Goal: Transaction & Acquisition: Purchase product/service

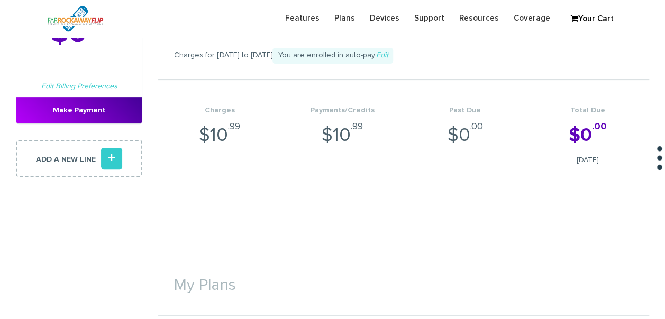
scroll to position [106, 0]
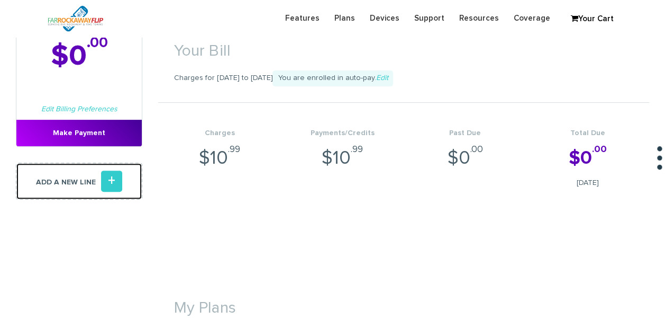
click at [120, 192] on link "Add a new line +" at bounding box center [79, 181] width 127 height 37
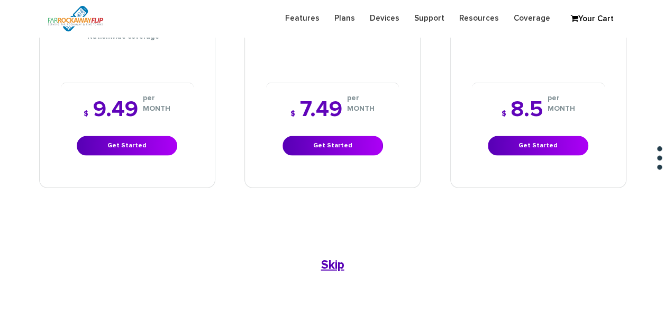
scroll to position [847, 0]
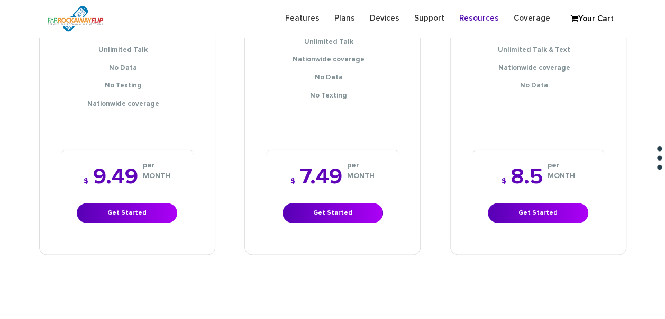
scroll to position [900, 0]
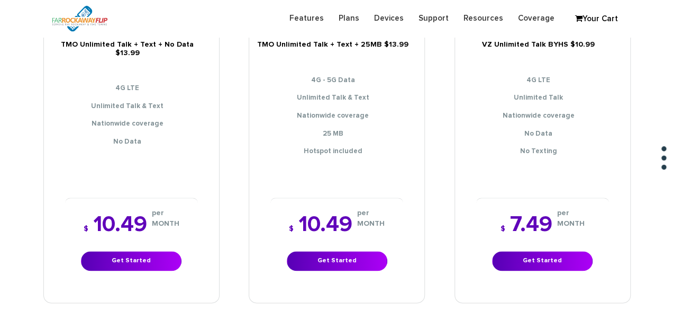
scroll to position [497, 0]
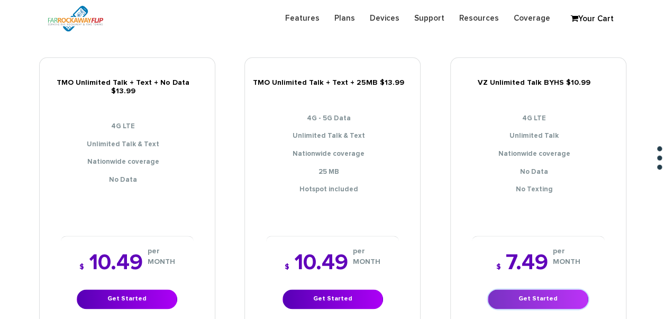
click at [517, 294] on link "Get Started" at bounding box center [538, 299] width 101 height 20
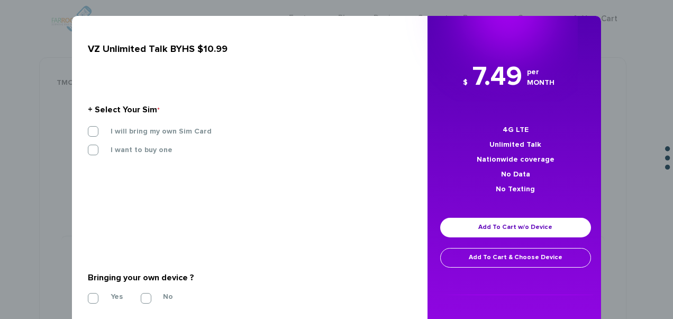
click at [149, 130] on label "I will bring my own Sim Card" at bounding box center [153, 132] width 117 height 10
click at [88, 128] on input "I will bring my own Sim Card" at bounding box center [88, 128] width 0 height 0
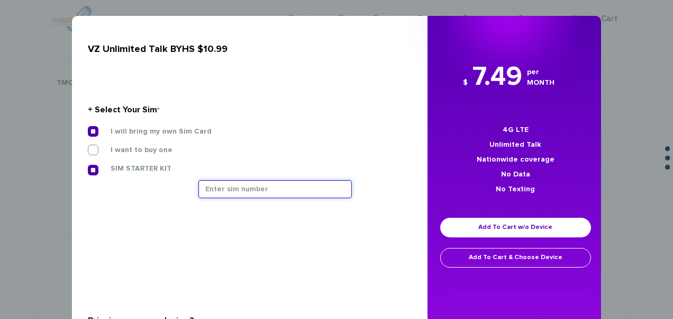
click at [255, 188] on input "text" at bounding box center [276, 189] width 154 height 18
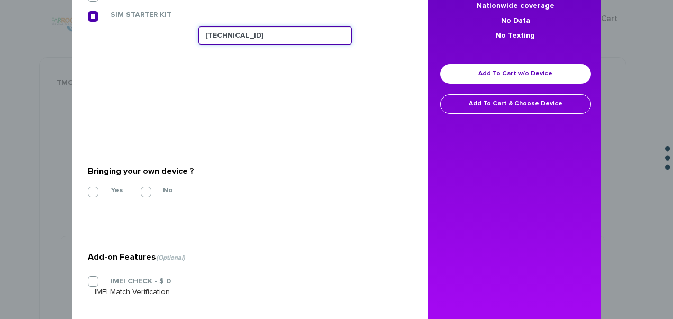
scroll to position [208, 0]
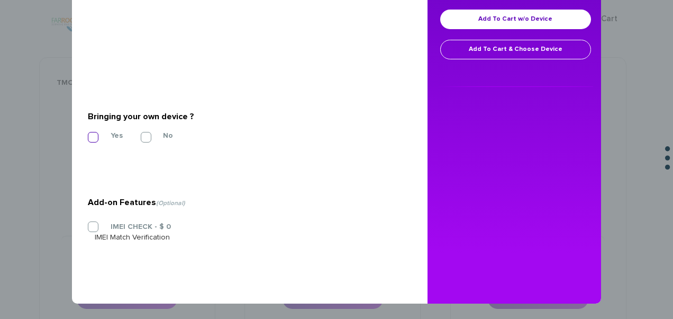
type input "89148000010413092636"
click at [98, 134] on label "Yes" at bounding box center [109, 136] width 28 height 10
click at [88, 134] on input "Yes" at bounding box center [88, 134] width 0 height 0
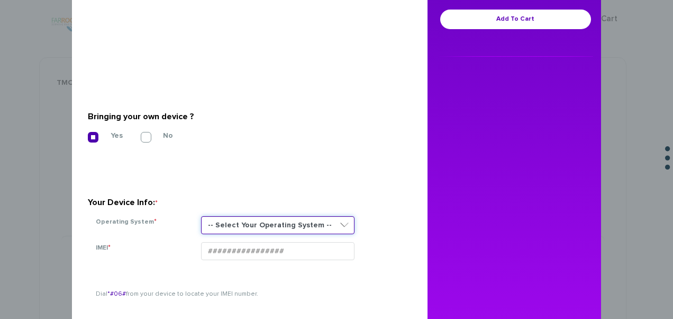
click at [231, 217] on select "-- Select Your Operating System -- ANDROID BLACKBERRY IOS NONE (BASIC PHONE) WI…" at bounding box center [278, 225] width 154 height 18
select select "ANDROID"
click at [201, 216] on select "-- Select Your Operating System -- ANDROID BLACKBERRY IOS NONE (BASIC PHONE) WI…" at bounding box center [278, 225] width 154 height 18
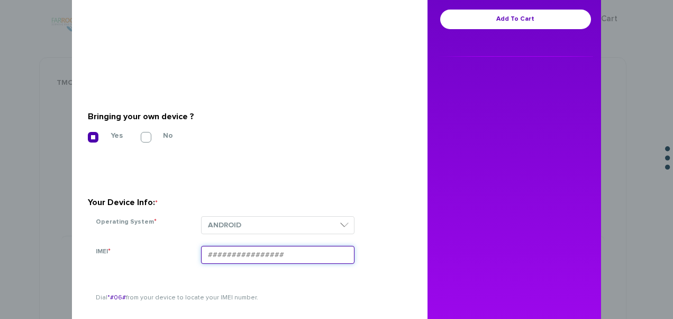
drag, startPoint x: 238, startPoint y: 243, endPoint x: 223, endPoint y: 254, distance: 18.6
paste input "990006164104340"
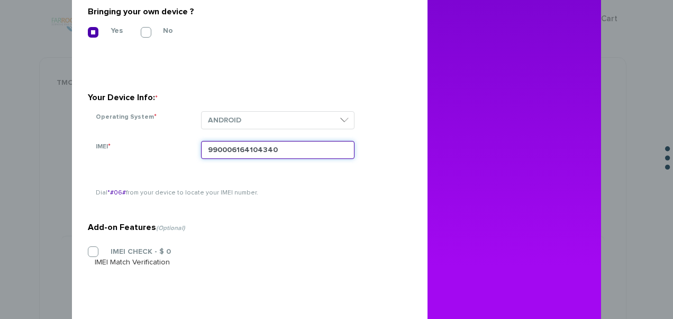
scroll to position [314, 0]
type input "990006164104340"
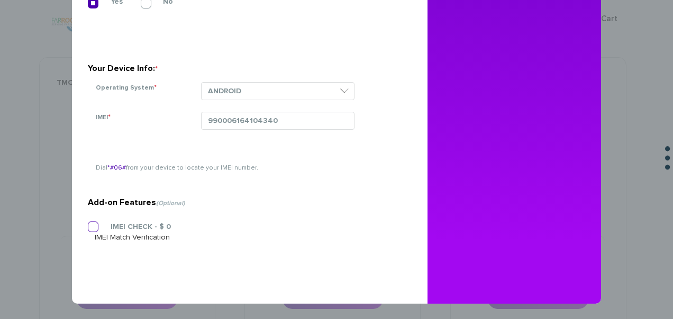
click at [119, 222] on label "IMEI CHECK - $ 0" at bounding box center [133, 227] width 76 height 10
click at [88, 223] on input "IMEI CHECK - $ 0" at bounding box center [88, 223] width 0 height 0
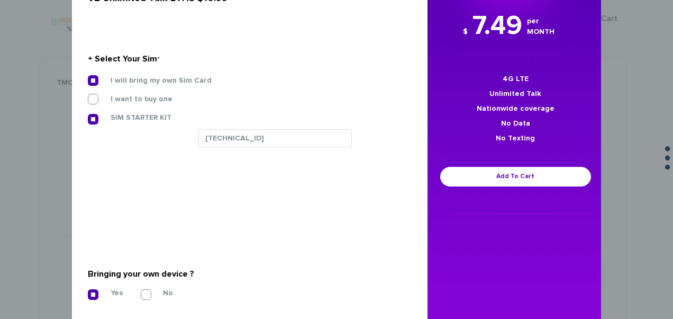
scroll to position [0, 0]
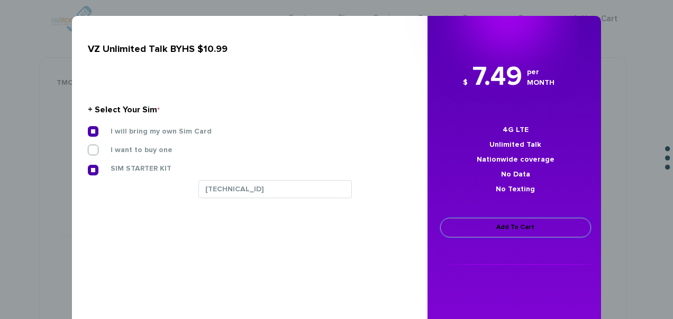
click at [499, 233] on link "Add To Cart" at bounding box center [515, 228] width 151 height 20
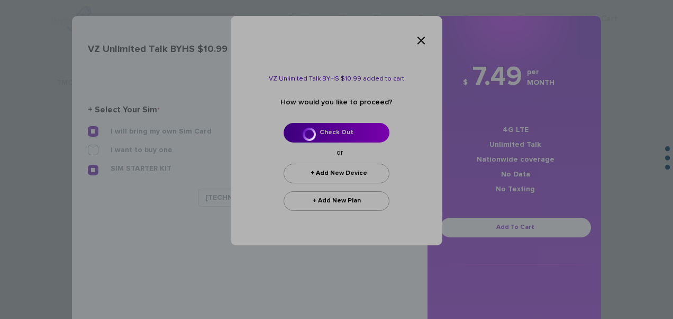
click at [344, 135] on div at bounding box center [336, 159] width 673 height 319
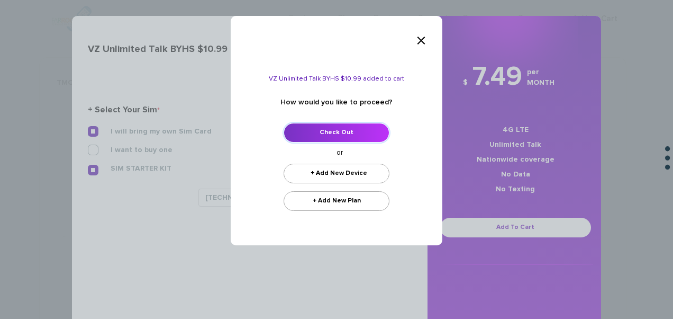
click at [383, 129] on link "Check Out" at bounding box center [337, 133] width 106 height 20
click at [326, 133] on link "Check Out" at bounding box center [337, 133] width 106 height 20
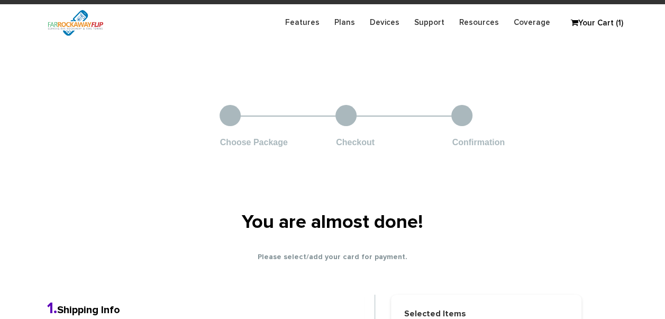
scroll to position [212, 0]
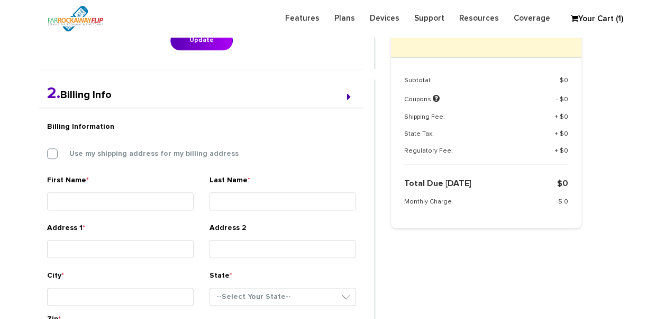
click at [141, 157] on div "Billing Information Use my shipping address for my billing address" at bounding box center [201, 145] width 325 height 59
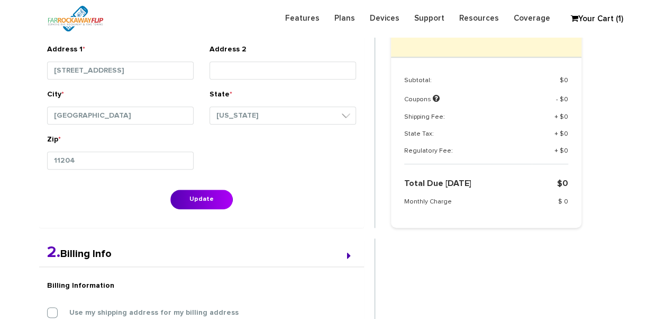
scroll to position [106, 0]
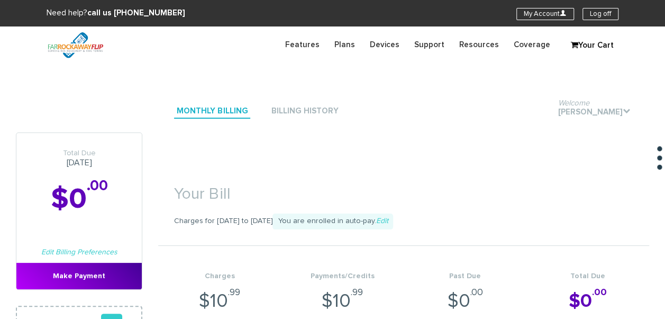
click at [589, 47] on link "Your Cart" at bounding box center [592, 46] width 53 height 16
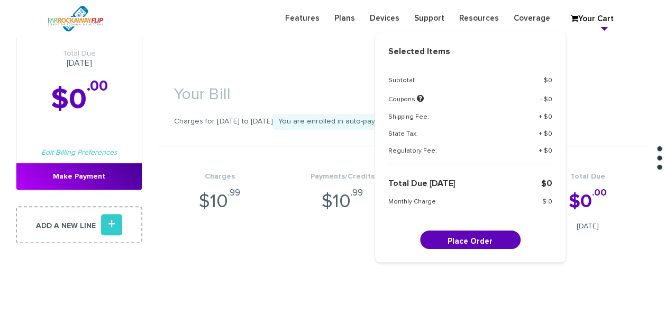
scroll to position [159, 0]
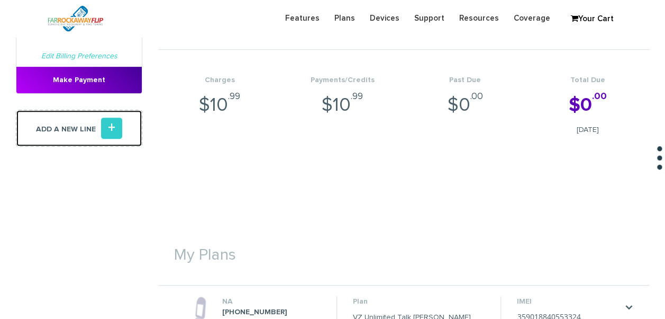
click at [116, 132] on icon "+" at bounding box center [111, 128] width 21 height 21
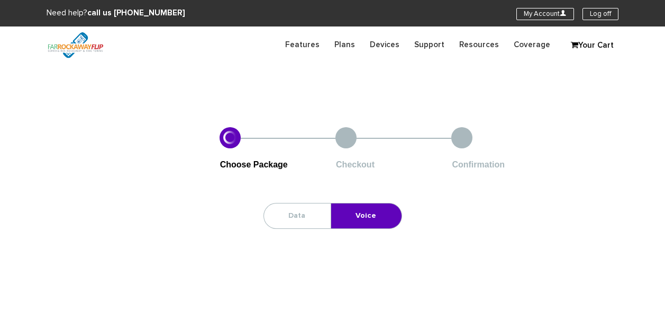
scroll to position [53, 0]
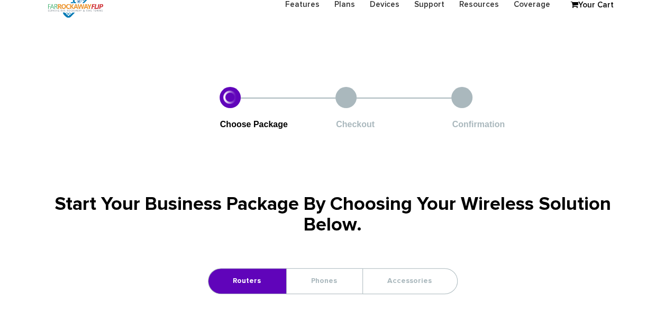
scroll to position [159, 0]
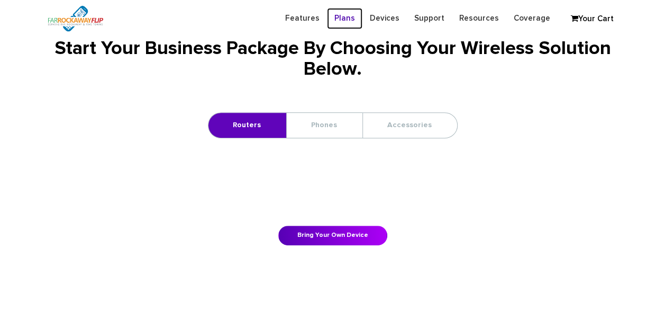
click at [363, 21] on link "Plans" at bounding box center [344, 18] width 35 height 21
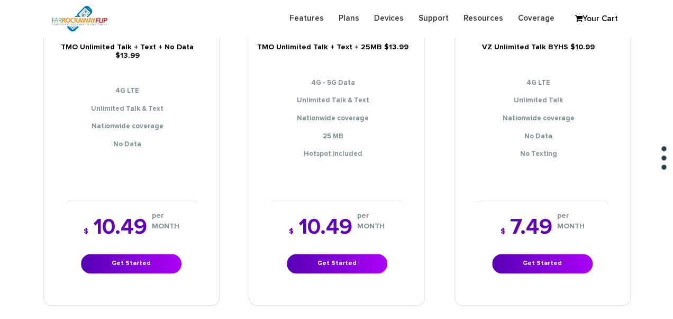
scroll to position [582, 0]
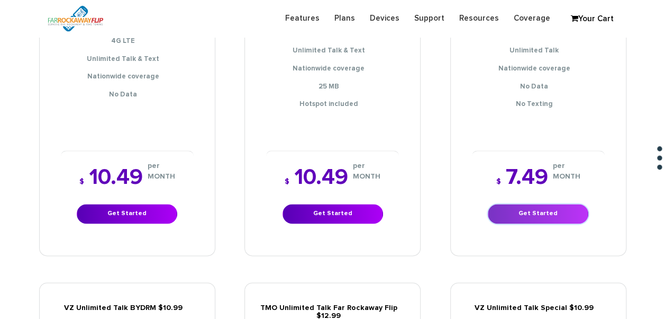
click at [537, 210] on link "Get Started" at bounding box center [538, 214] width 101 height 20
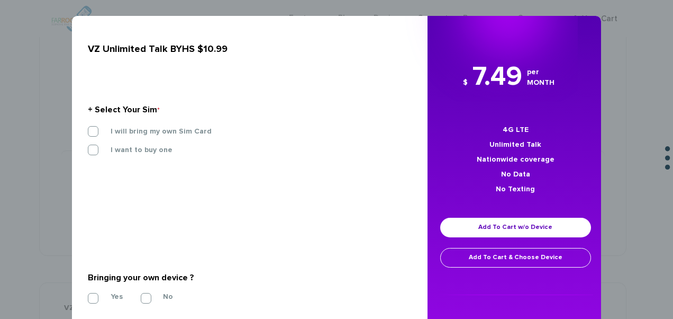
click at [172, 125] on section "+ Select Your Sim * I will bring my own Sim Card I want to buy one SIM STARTER …" at bounding box center [246, 132] width 316 height 115
click at [175, 131] on label "I will bring my own Sim Card" at bounding box center [153, 132] width 117 height 10
click at [88, 128] on input "I will bring my own Sim Card" at bounding box center [88, 128] width 0 height 0
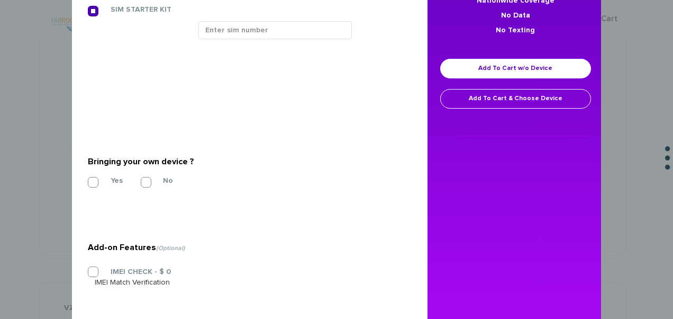
scroll to position [106, 0]
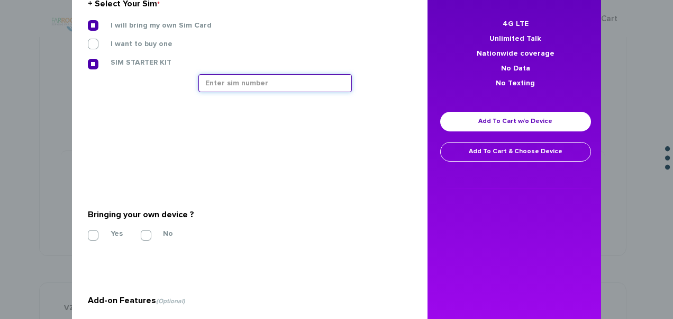
click at [229, 91] on input "text" at bounding box center [276, 83] width 154 height 18
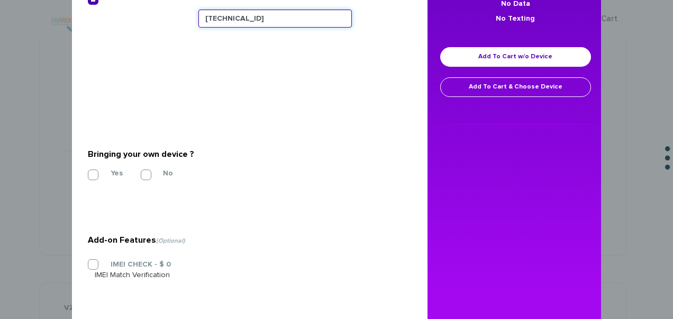
scroll to position [208, 0]
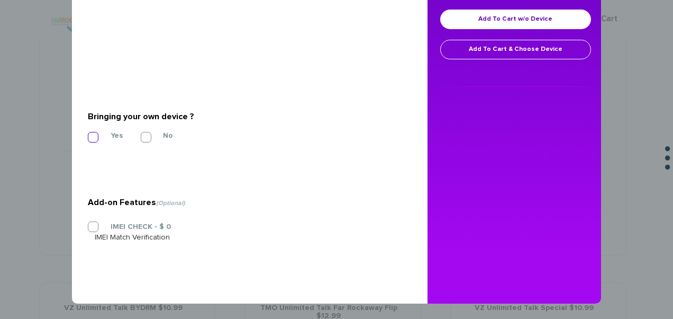
type input "[TECHNICAL_ID]"
click at [95, 140] on label "Yes" at bounding box center [109, 136] width 28 height 10
click at [88, 134] on input "Yes" at bounding box center [88, 134] width 0 height 0
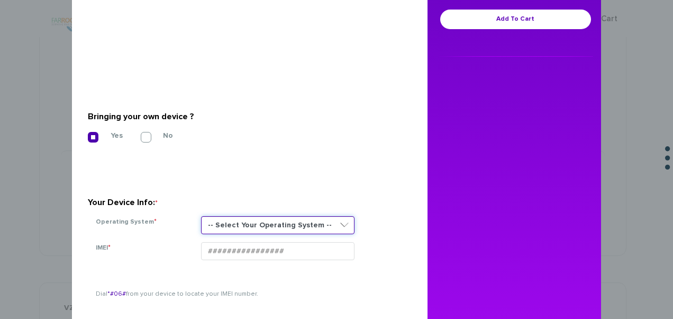
click at [248, 230] on select "-- Select Your Operating System -- ANDROID BLACKBERRY IOS NONE (BASIC PHONE) WI…" at bounding box center [278, 225] width 154 height 18
select select "NONE (BASIC PHONE)"
click at [201, 216] on select "-- Select Your Operating System -- ANDROID BLACKBERRY IOS NONE (BASIC PHONE) WI…" at bounding box center [278, 225] width 154 height 18
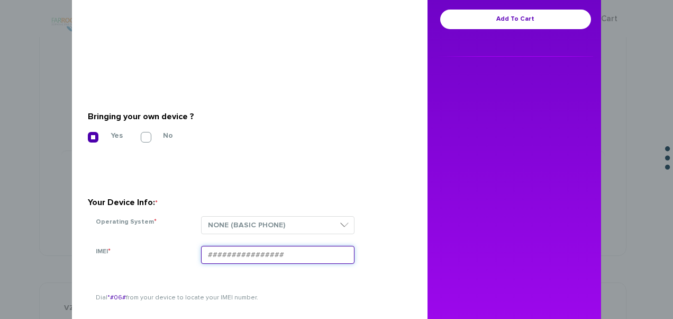
drag, startPoint x: 271, startPoint y: 246, endPoint x: 267, endPoint y: 253, distance: 8.3
paste input "990006164104340"
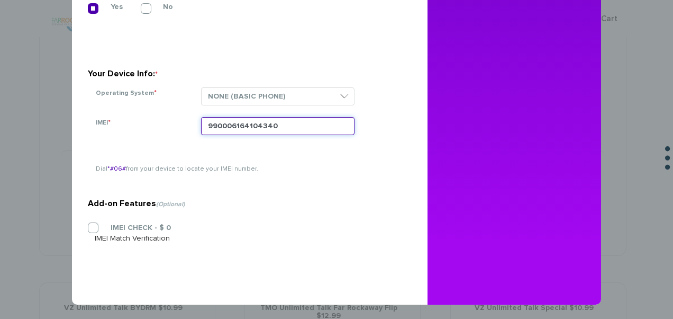
scroll to position [338, 0]
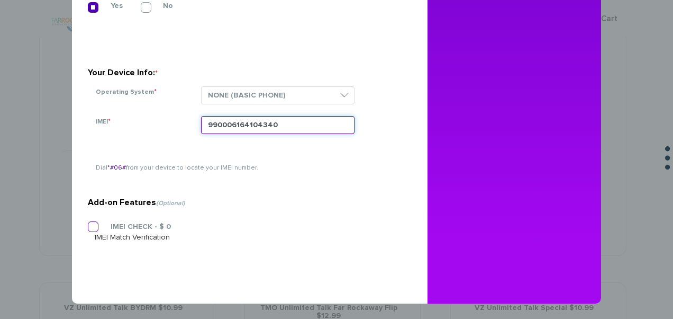
type input "990006164104340"
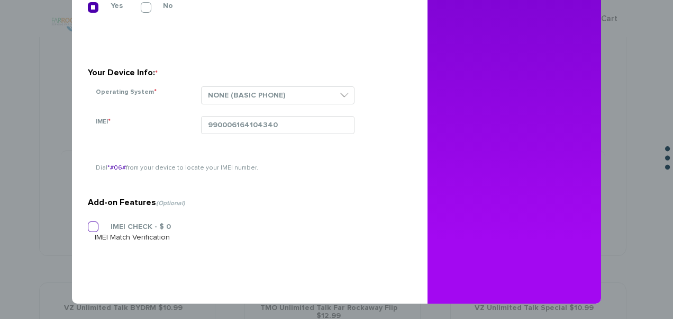
click at [115, 227] on label "IMEI CHECK - $ 0" at bounding box center [133, 227] width 76 height 10
click at [88, 223] on input "IMEI CHECK - $ 0" at bounding box center [88, 223] width 0 height 0
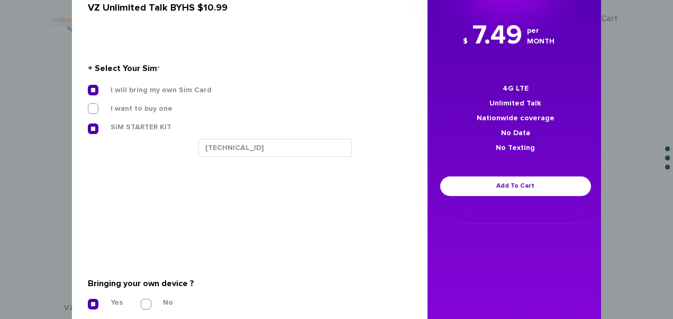
scroll to position [0, 0]
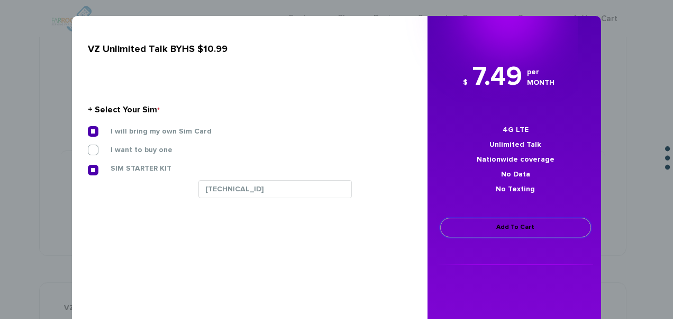
click at [497, 232] on link "Add To Cart" at bounding box center [515, 228] width 151 height 20
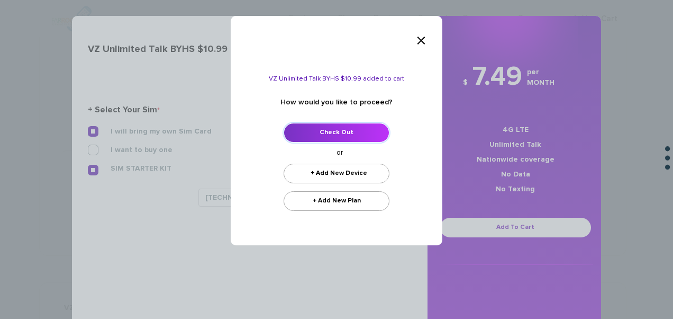
click at [345, 131] on link "Check Out" at bounding box center [337, 133] width 106 height 20
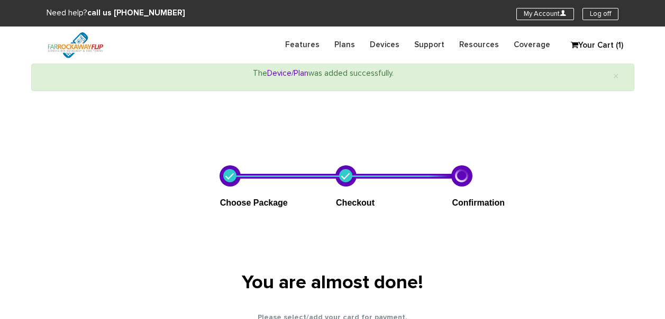
select select "NY"
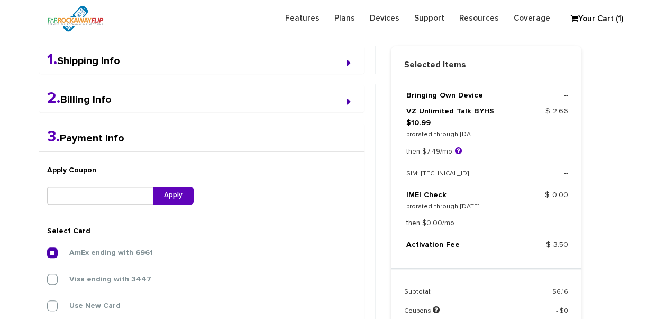
scroll to position [274, 0]
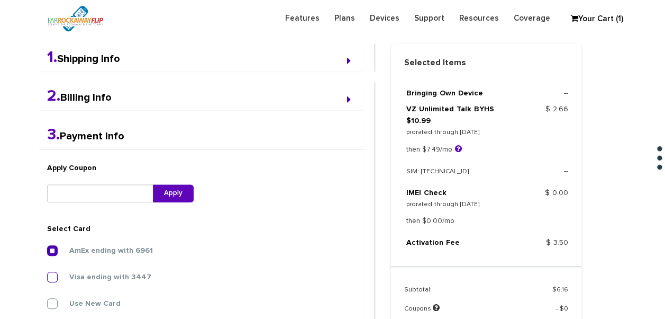
click at [109, 275] on label "Visa ending with 3447" at bounding box center [102, 277] width 98 height 10
click at [47, 274] on input "Visa ending with 3447" at bounding box center [47, 274] width 0 height 0
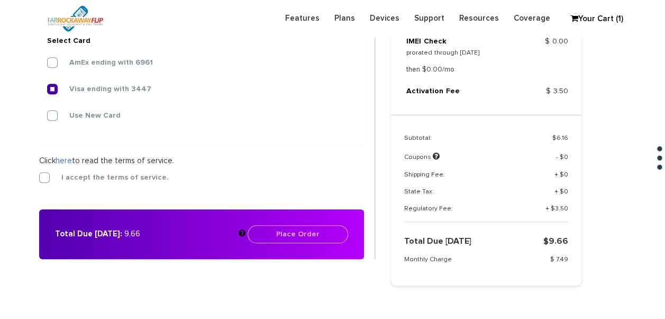
scroll to position [486, 0]
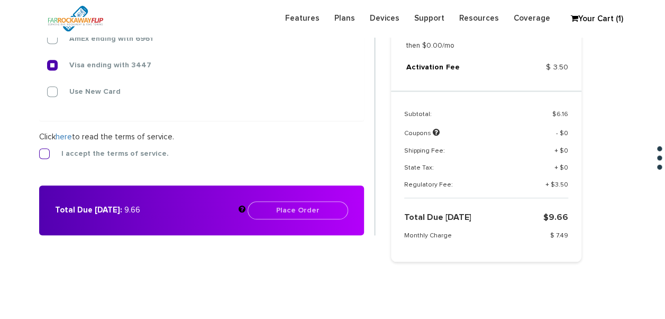
click at [104, 149] on label "I accept the terms of service." at bounding box center [107, 154] width 123 height 10
click at [39, 150] on input "I accept the terms of service." at bounding box center [39, 150] width 0 height 0
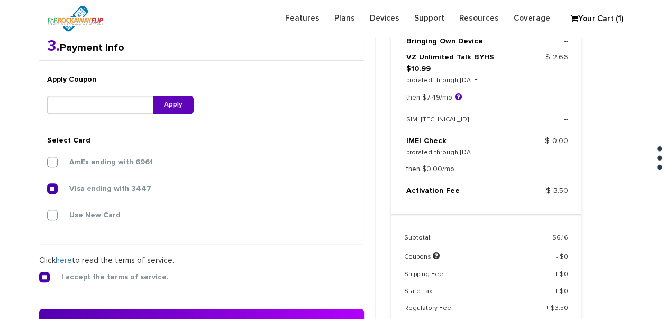
scroll to position [380, 0]
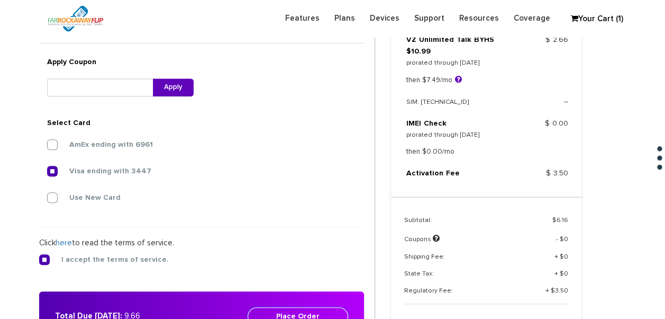
click at [332, 310] on button "Place Order" at bounding box center [298, 316] width 101 height 18
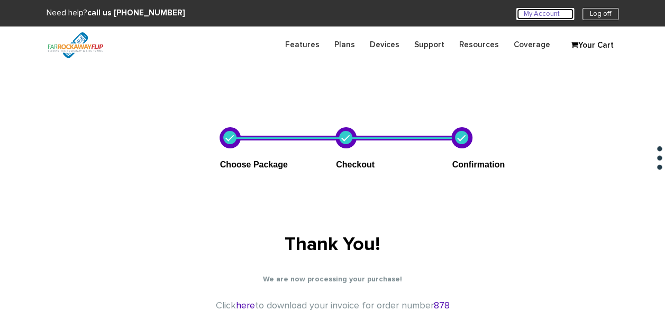
click at [538, 13] on link "My Account U" at bounding box center [546, 14] width 58 height 12
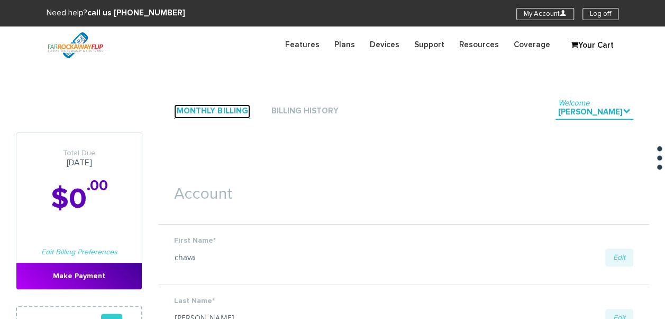
click at [189, 111] on link "Monthly Billing" at bounding box center [212, 111] width 76 height 14
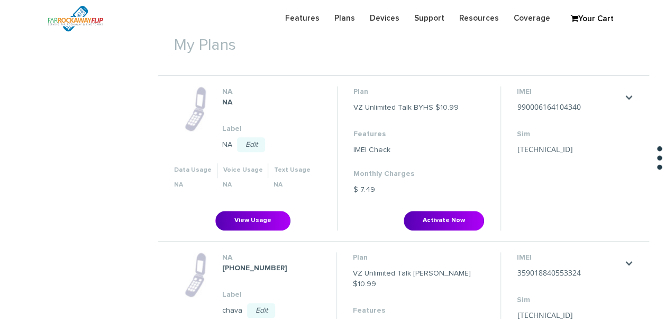
scroll to position [424, 0]
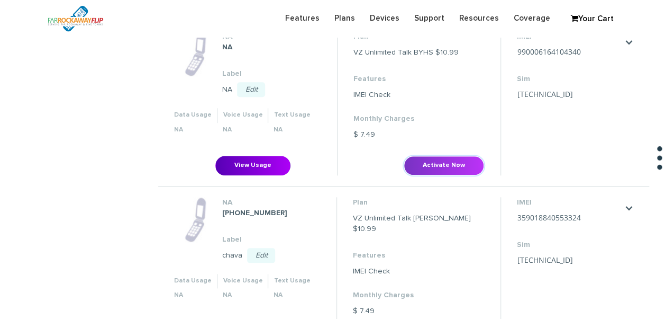
click at [443, 171] on button "Activate Now" at bounding box center [444, 166] width 80 height 20
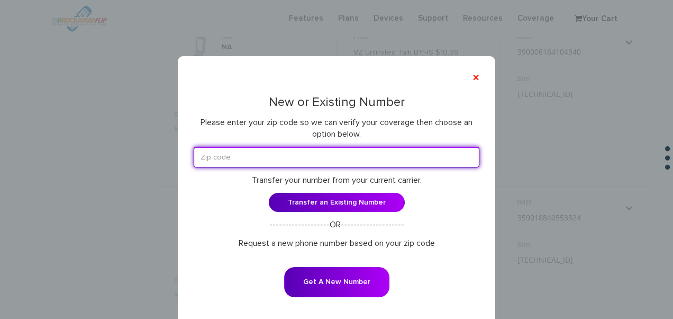
click at [326, 154] on input "text" at bounding box center [337, 157] width 286 height 21
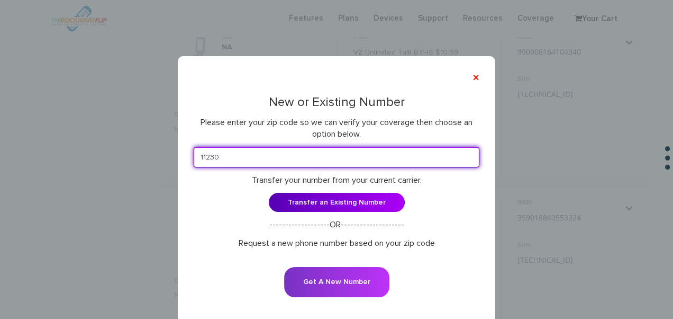
type input "11230"
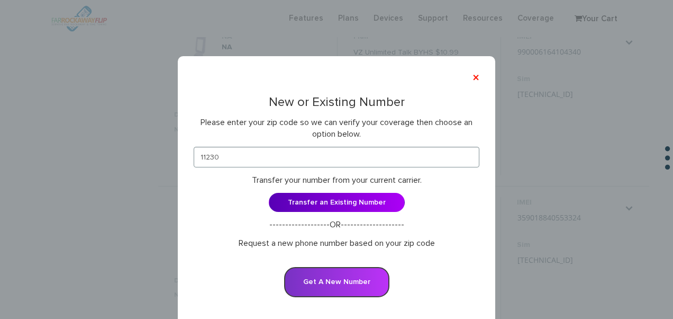
click at [357, 283] on button "Get A New Number" at bounding box center [336, 282] width 105 height 30
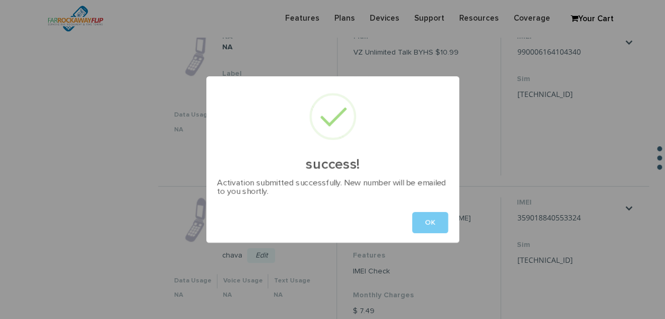
click at [445, 220] on button "OK" at bounding box center [430, 222] width 36 height 21
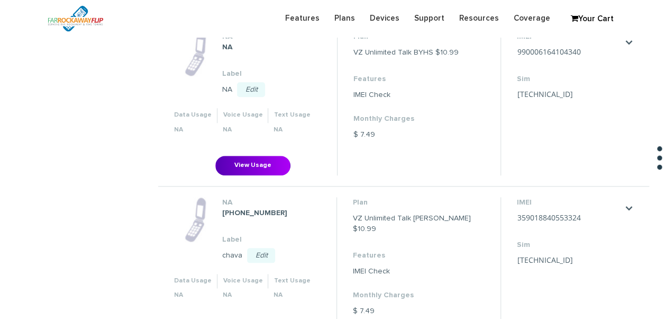
scroll to position [371, 0]
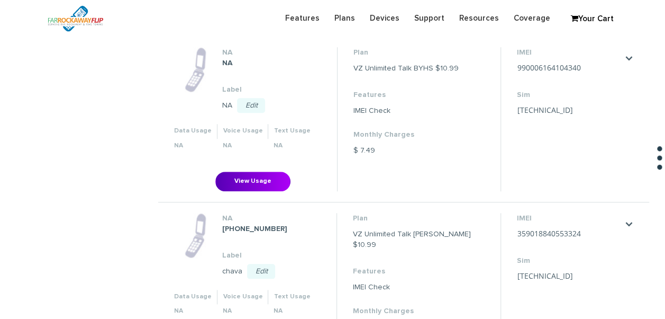
scroll to position [371, 0]
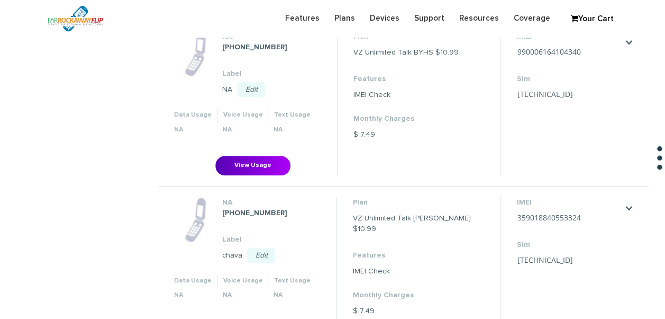
scroll to position [318, 0]
